Goal: Transaction & Acquisition: Purchase product/service

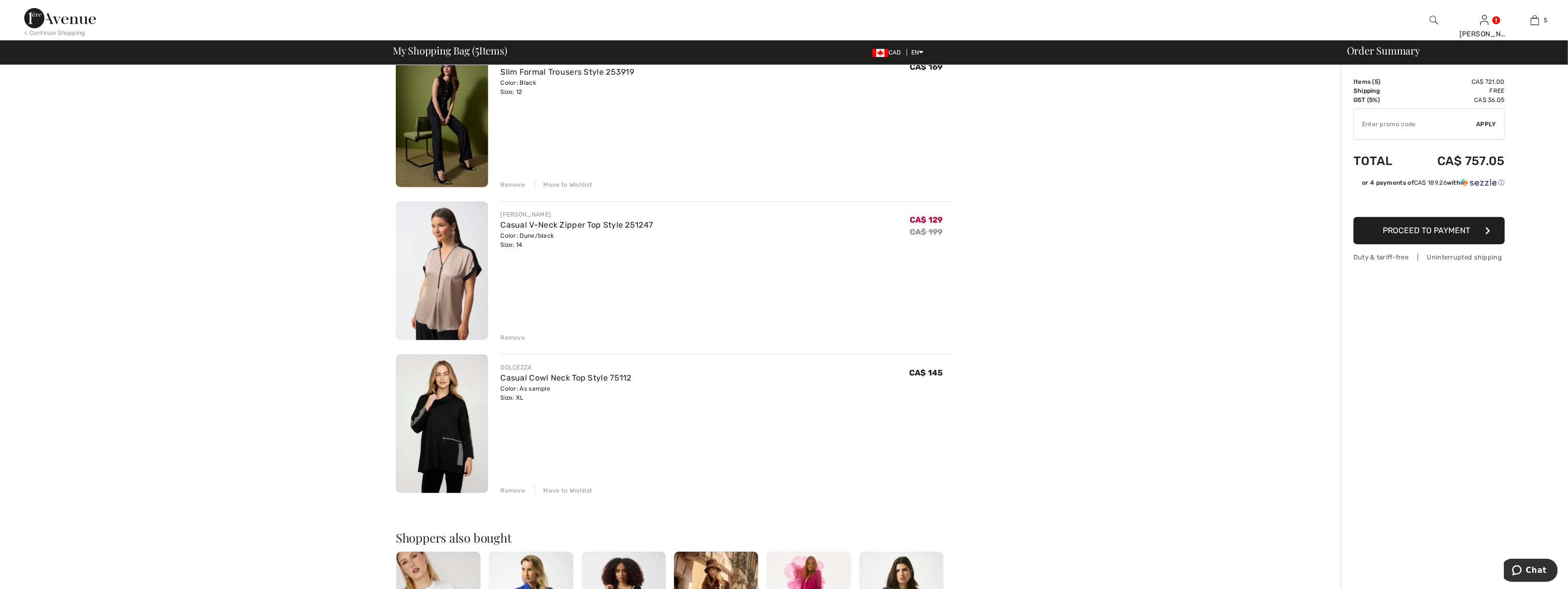
scroll to position [459, 0]
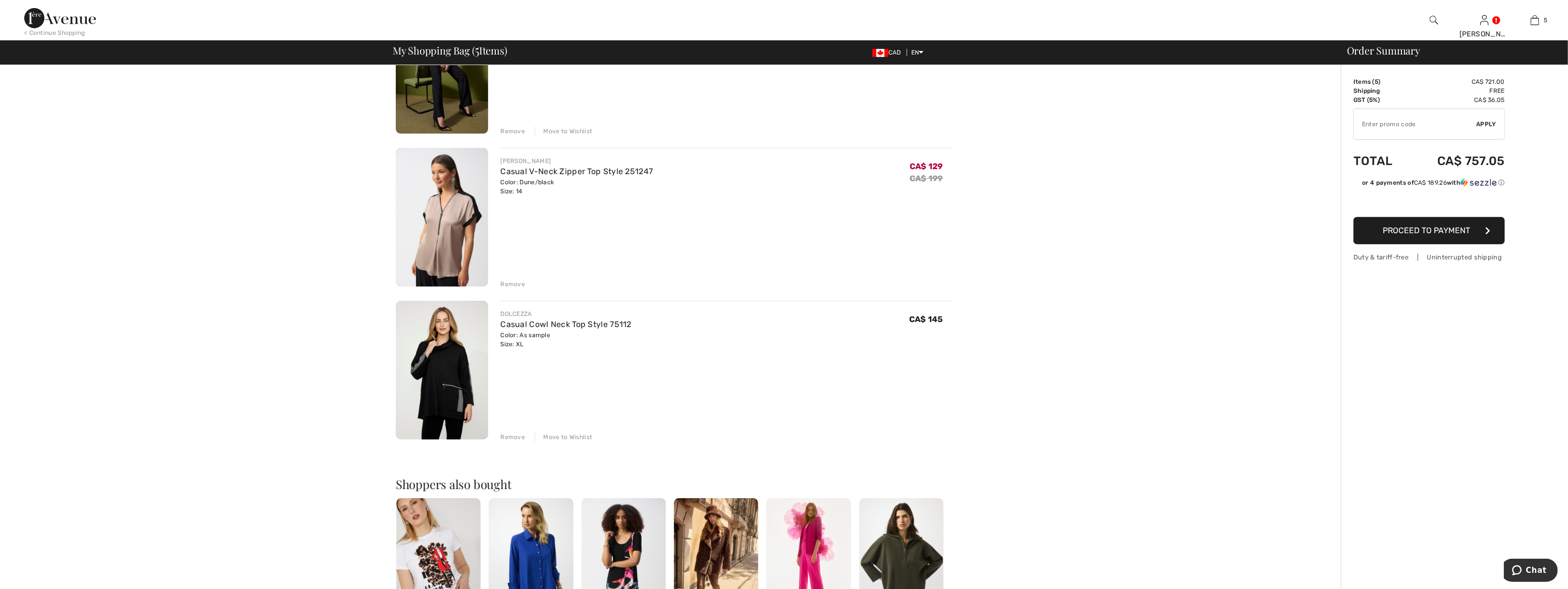
click at [416, 377] on img at bounding box center [442, 370] width 93 height 139
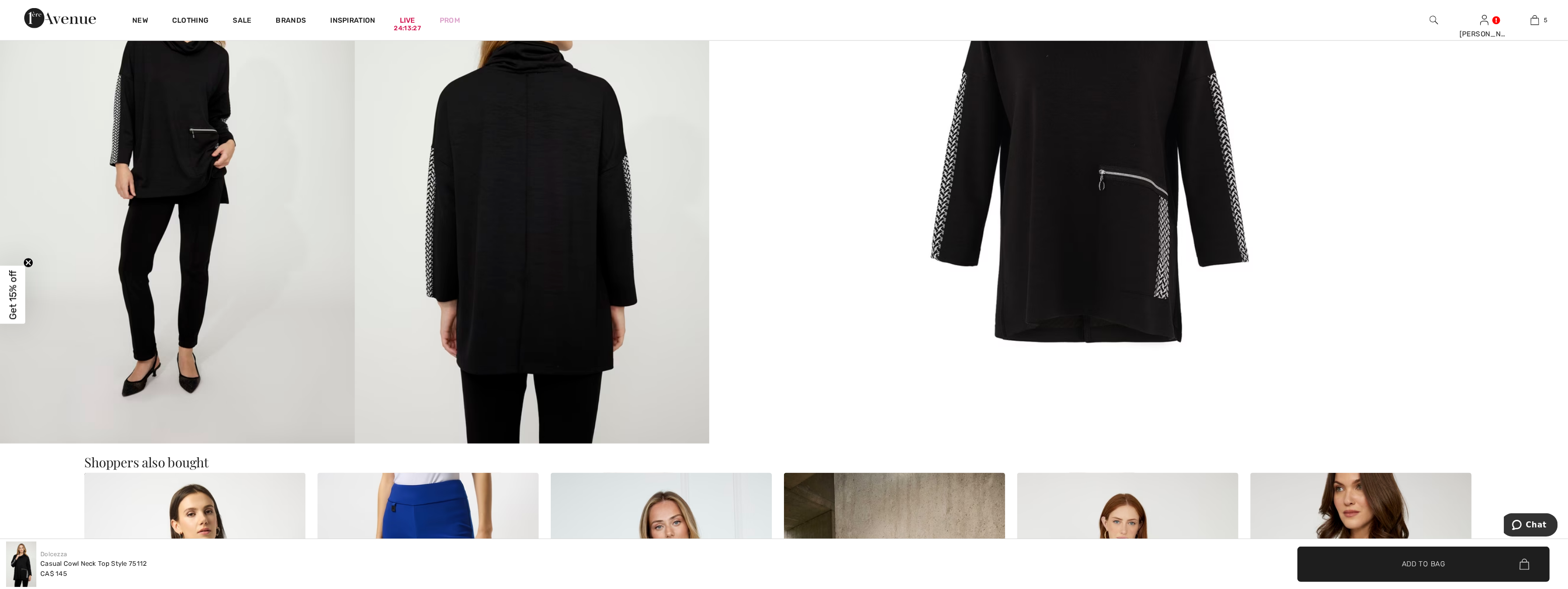
scroll to position [1193, 0]
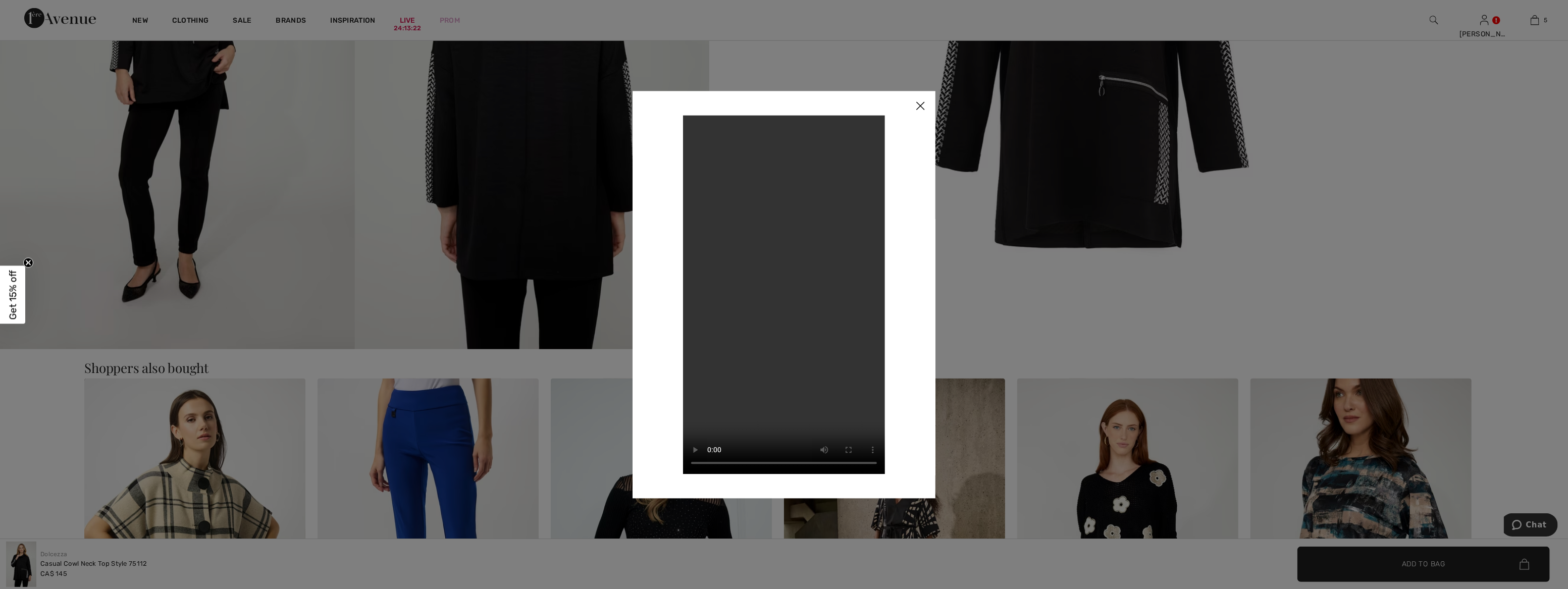
click at [924, 104] on img at bounding box center [921, 106] width 30 height 32
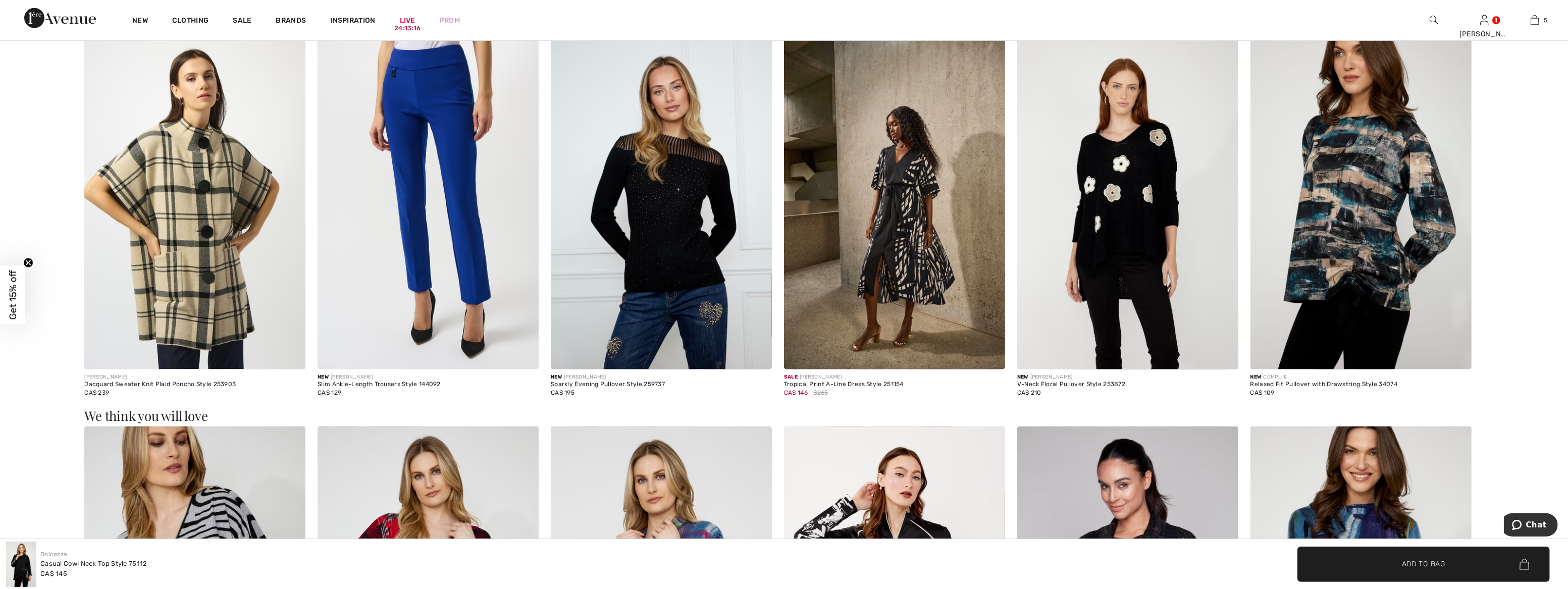
scroll to position [1532, 0]
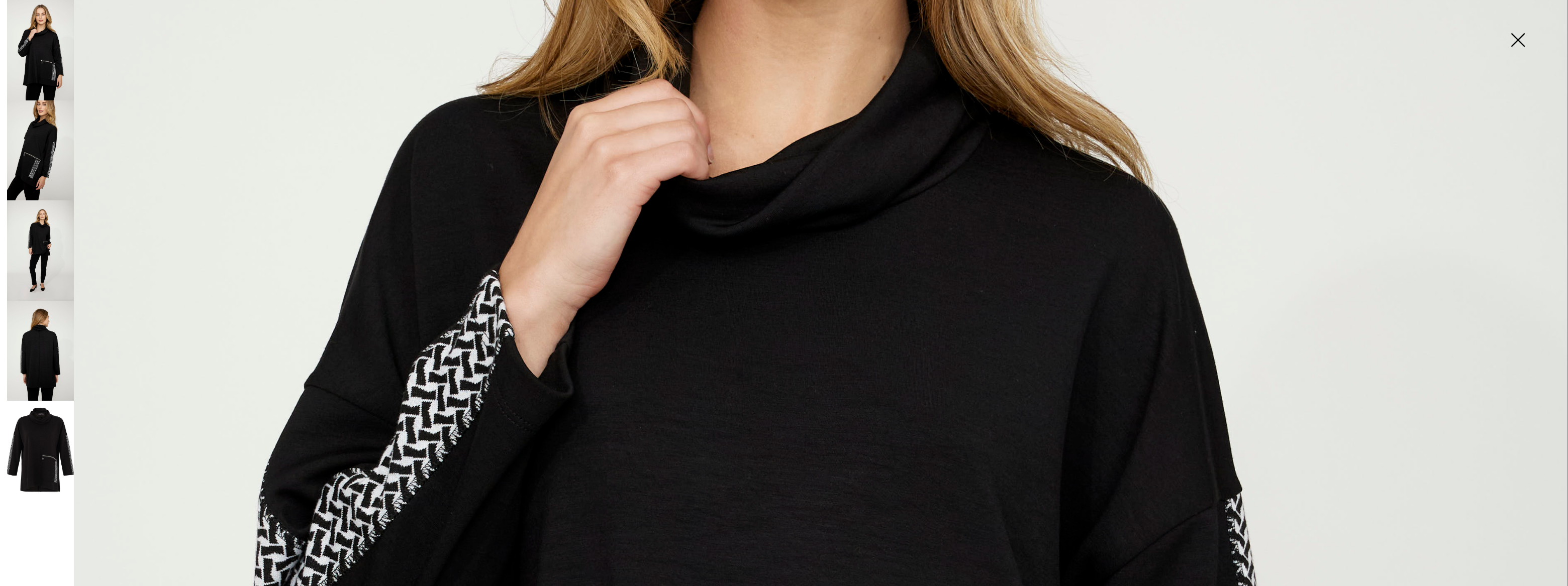
scroll to position [135, 0]
